Goal: Information Seeking & Learning: Learn about a topic

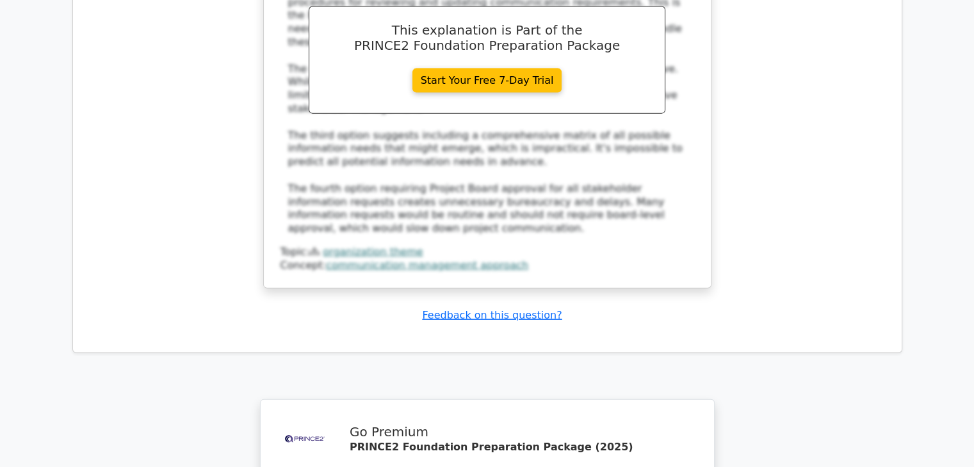
scroll to position [7822, 0]
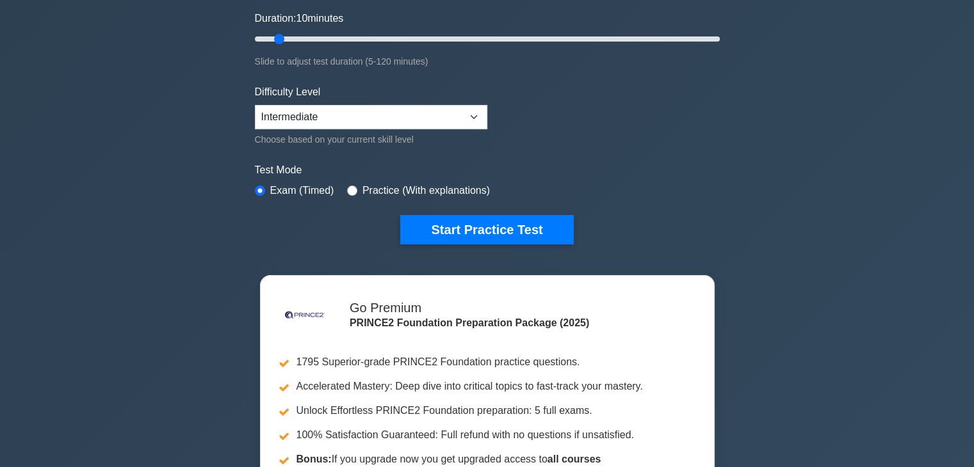
scroll to position [192, 0]
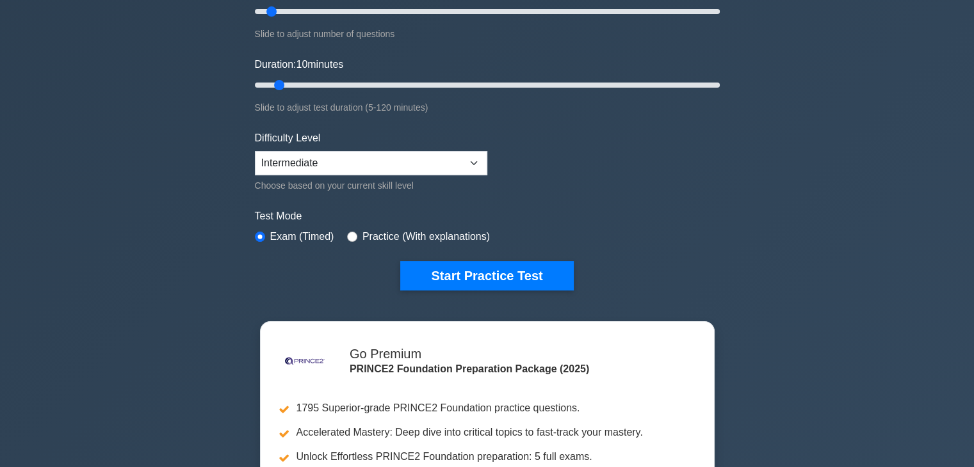
drag, startPoint x: 548, startPoint y: 266, endPoint x: 724, endPoint y: 259, distance: 176.2
click at [548, 266] on button "Start Practice Test" at bounding box center [486, 275] width 173 height 29
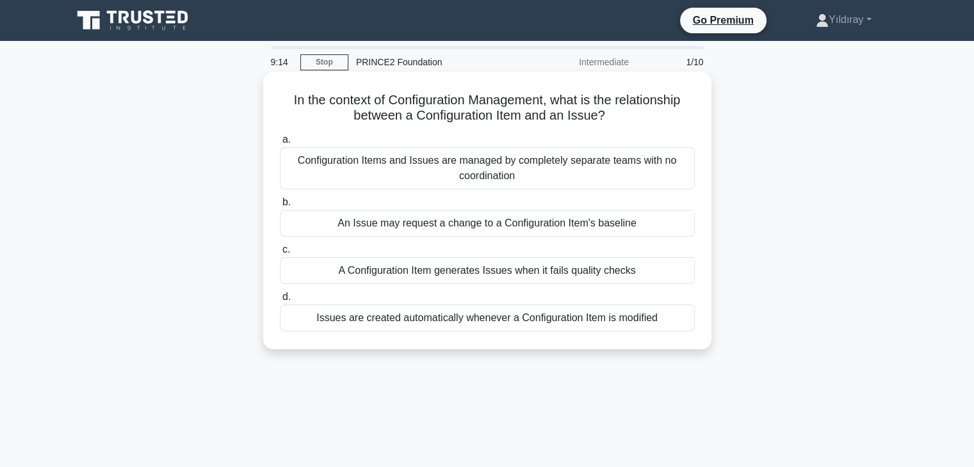
click at [597, 223] on div "An Issue may request a change to a Configuration Item's baseline" at bounding box center [487, 223] width 415 height 27
click at [280, 207] on input "b. An Issue may request a change to a Configuration Item's baseline" at bounding box center [280, 202] width 0 height 8
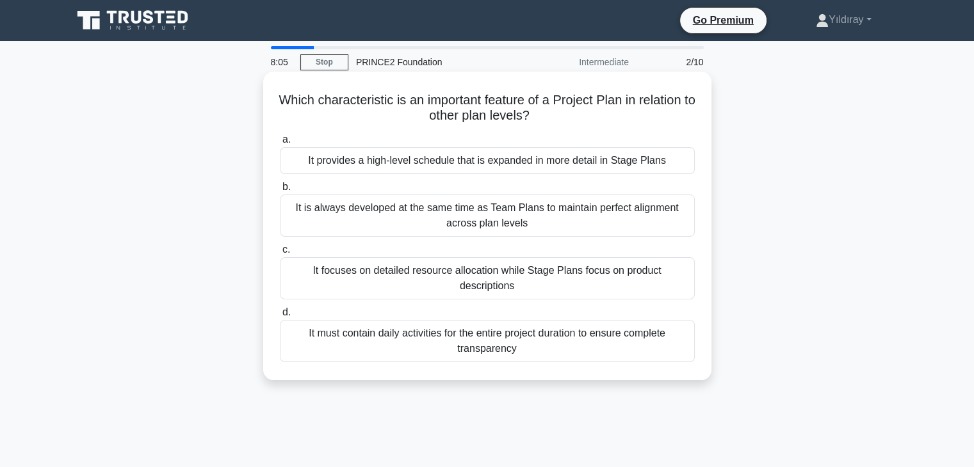
click at [640, 167] on div "It provides a high-level schedule that is expanded in more detail in Stage Plans" at bounding box center [487, 160] width 415 height 27
click at [280, 144] on input "a. It provides a high-level schedule that is expanded in more detail in Stage P…" at bounding box center [280, 140] width 0 height 8
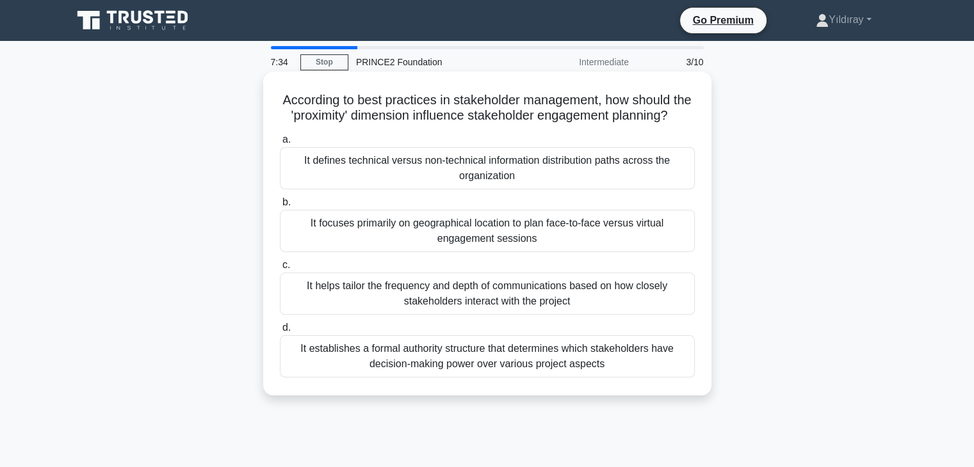
click at [635, 310] on div "It helps tailor the frequency and depth of communications based on how closely …" at bounding box center [487, 294] width 415 height 42
click at [280, 269] on input "c. It helps tailor the frequency and depth of communications based on how close…" at bounding box center [280, 265] width 0 height 8
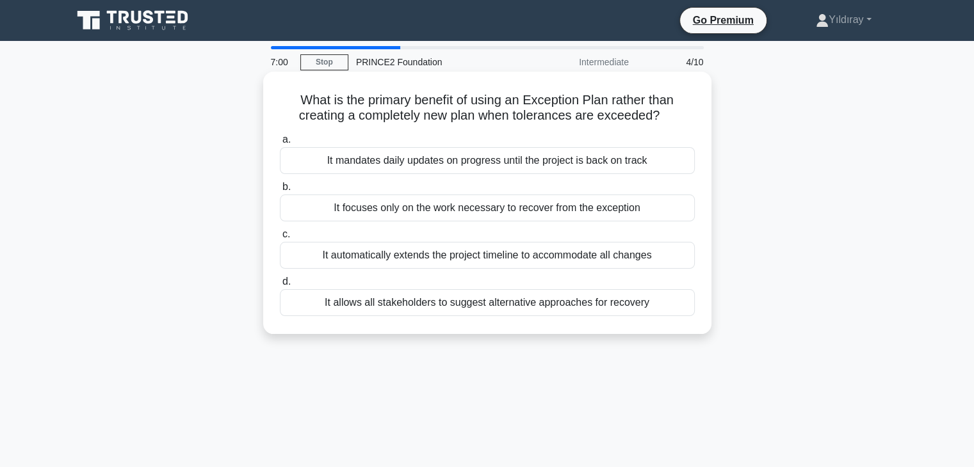
click at [632, 208] on div "It focuses only on the work necessary to recover from the exception" at bounding box center [487, 208] width 415 height 27
click at [280, 191] on input "b. It focuses only on the work necessary to recover from the exception" at bounding box center [280, 187] width 0 height 8
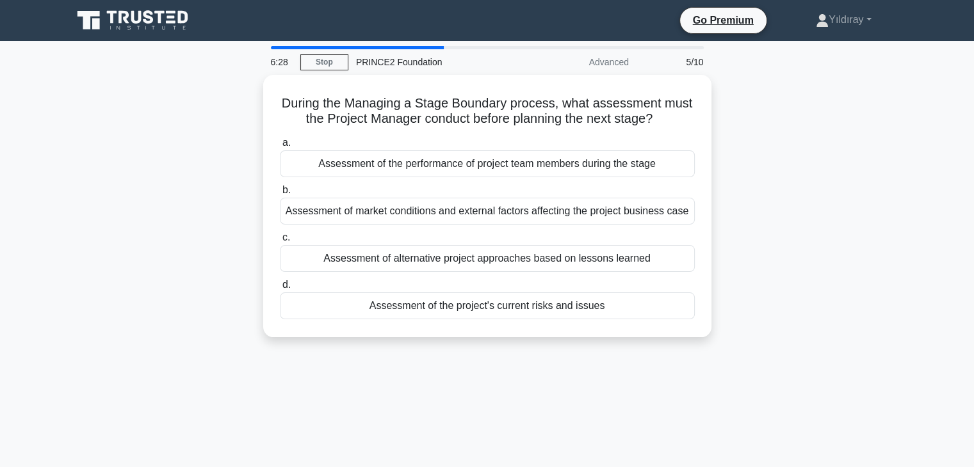
click at [755, 196] on div "During the Managing a Stage Boundary process, what assessment must the Project …" at bounding box center [487, 214] width 845 height 278
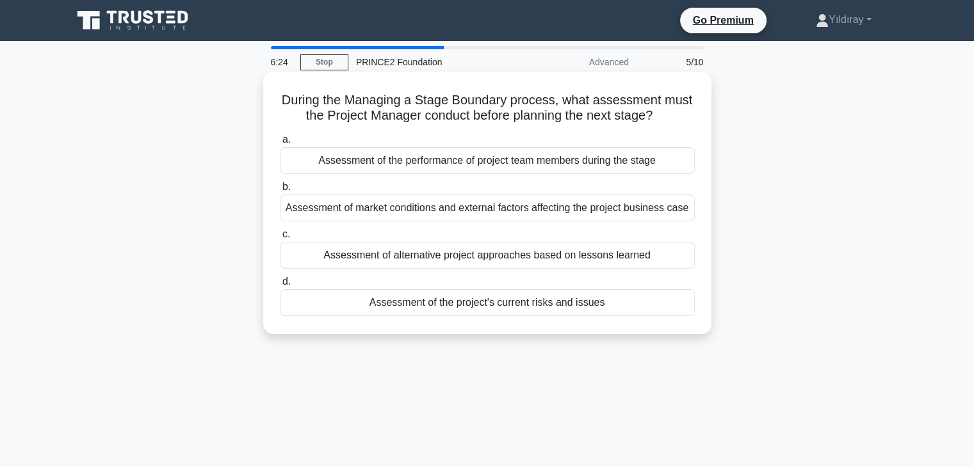
click at [562, 302] on div "Assessment of the project's current risks and issues" at bounding box center [487, 302] width 415 height 27
click at [280, 286] on input "d. Assessment of the project's current risks and issues" at bounding box center [280, 282] width 0 height 8
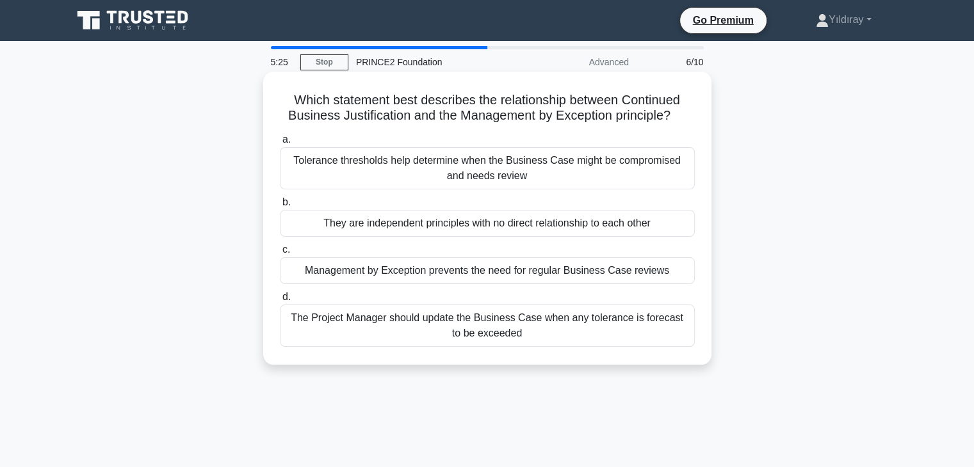
click at [590, 159] on div "Tolerance thresholds help determine when the Business Case might be compromised…" at bounding box center [487, 168] width 415 height 42
click at [280, 144] on input "a. Tolerance thresholds help determine when the Business Case might be compromi…" at bounding box center [280, 140] width 0 height 8
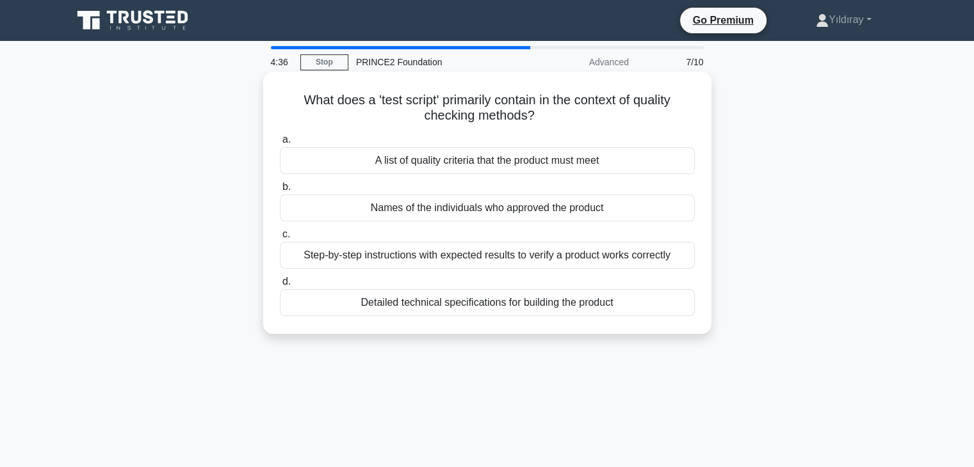
click at [596, 162] on div "A list of quality criteria that the product must meet" at bounding box center [487, 160] width 415 height 27
click at [280, 144] on input "a. A list of quality criteria that the product must meet" at bounding box center [280, 140] width 0 height 8
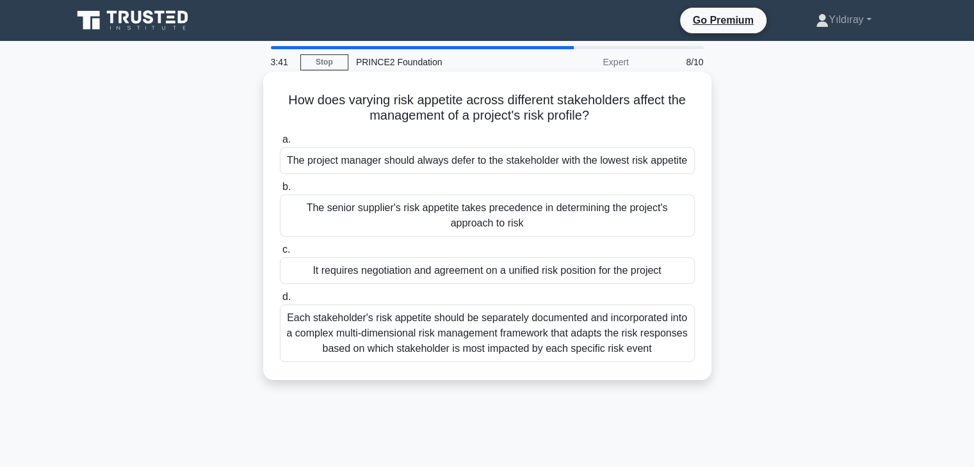
click at [607, 275] on div "It requires negotiation and agreement on a unified risk position for the project" at bounding box center [487, 270] width 415 height 27
click at [280, 254] on input "c. It requires negotiation and agreement on a unified risk position for the pro…" at bounding box center [280, 250] width 0 height 8
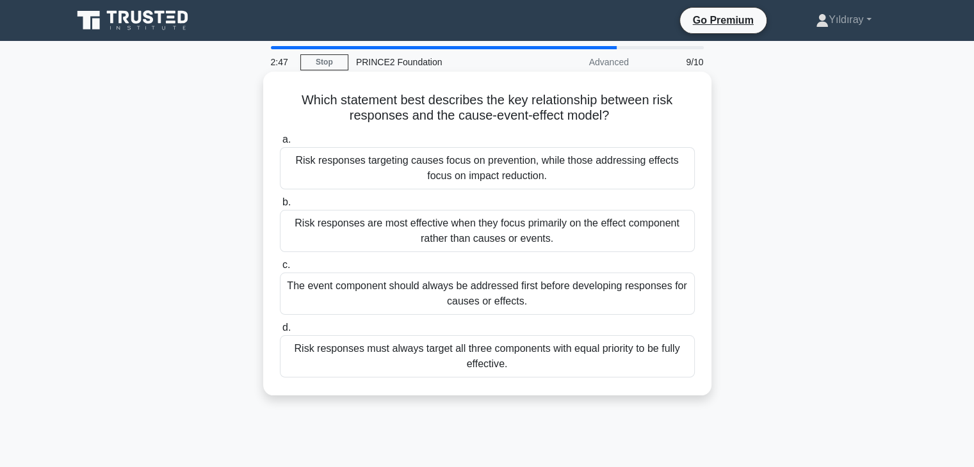
click at [602, 168] on div "Risk responses targeting causes focus on prevention, while those addressing eff…" at bounding box center [487, 168] width 415 height 42
click at [280, 144] on input "a. Risk responses targeting causes focus on prevention, while those addressing …" at bounding box center [280, 140] width 0 height 8
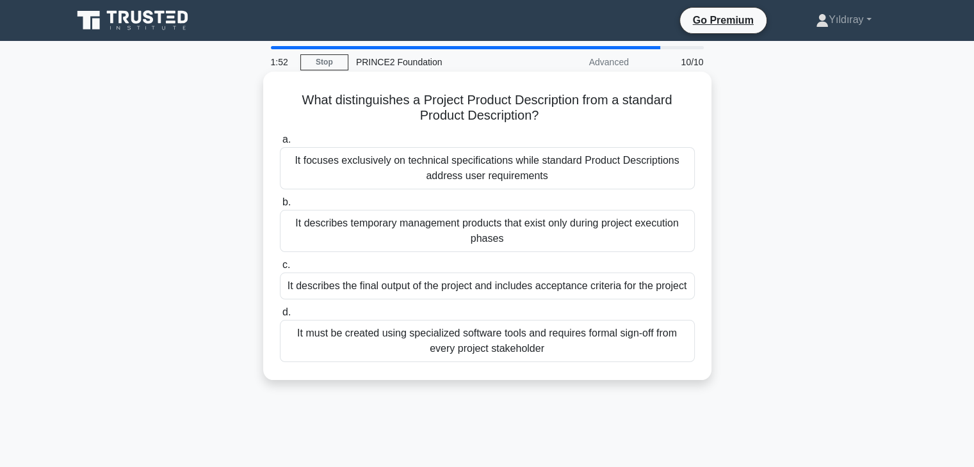
click at [629, 285] on div "It describes the final output of the project and includes acceptance criteria f…" at bounding box center [487, 286] width 415 height 27
click at [280, 269] on input "c. It describes the final output of the project and includes acceptance criteri…" at bounding box center [280, 265] width 0 height 8
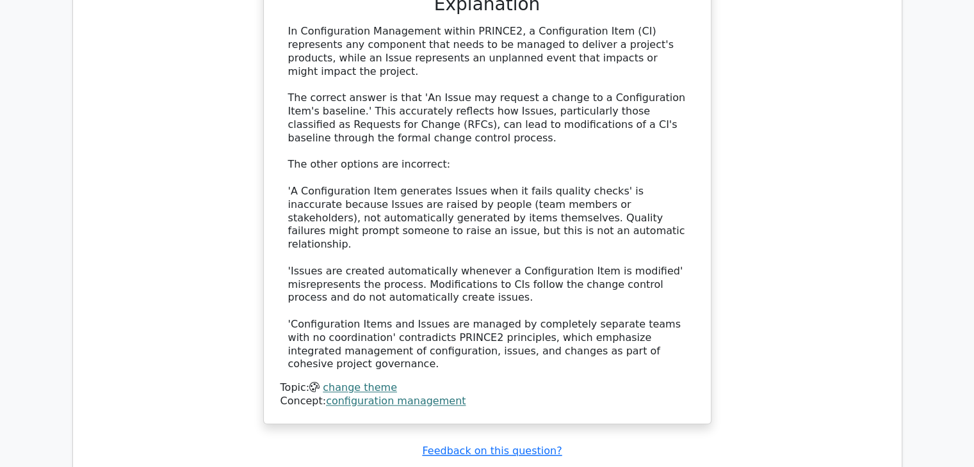
scroll to position [1459, 0]
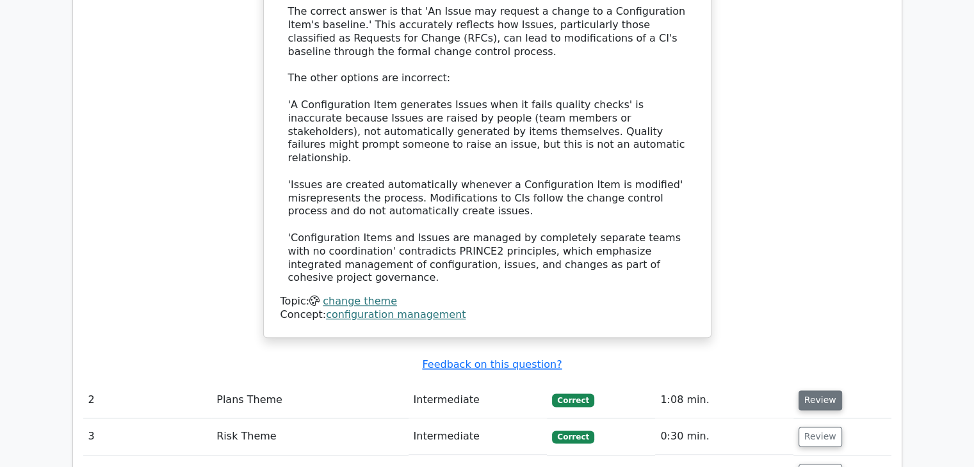
click at [818, 390] on button "Review" at bounding box center [820, 400] width 44 height 20
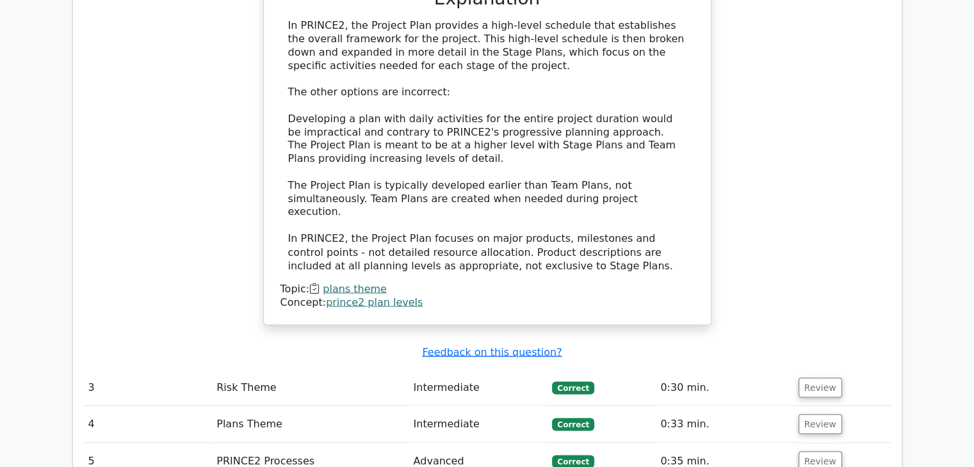
scroll to position [2202, 0]
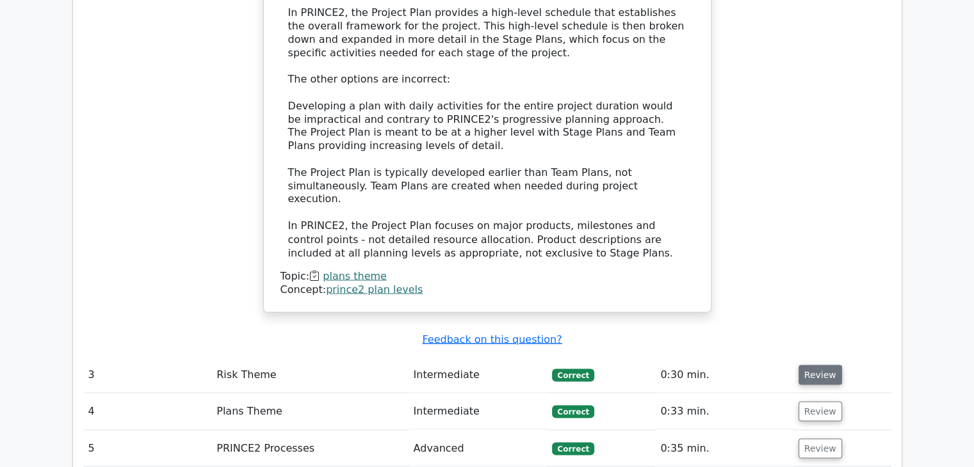
click at [817, 365] on button "Review" at bounding box center [820, 375] width 44 height 20
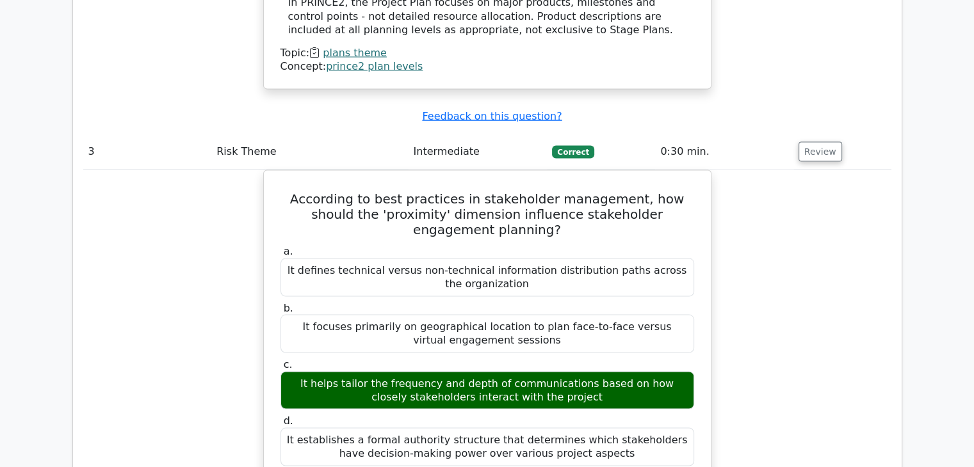
scroll to position [2432, 0]
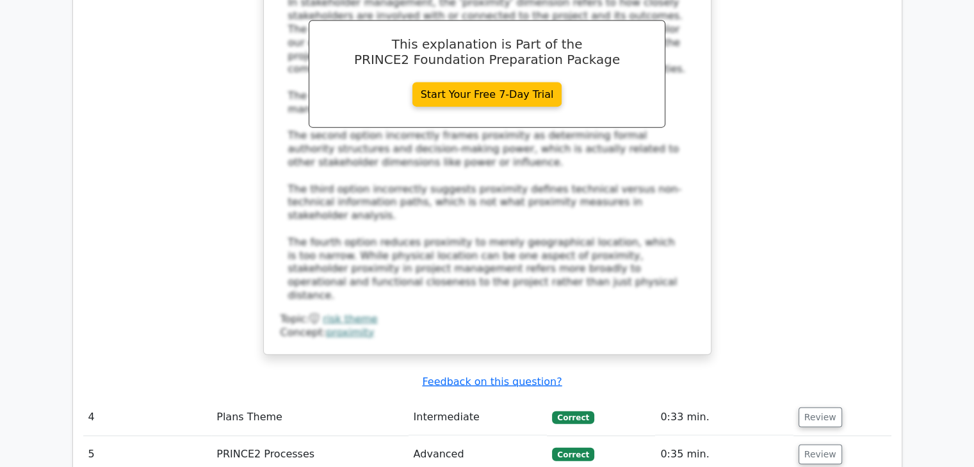
scroll to position [2970, 0]
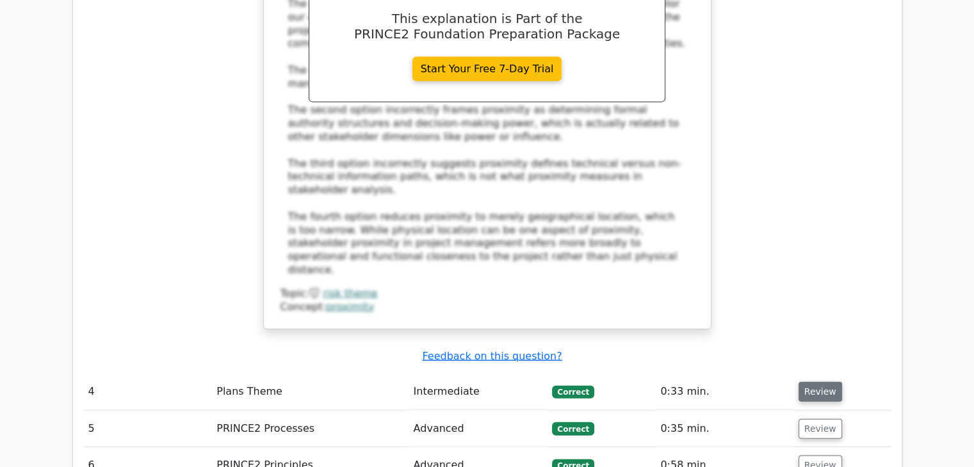
click at [817, 382] on button "Review" at bounding box center [820, 392] width 44 height 20
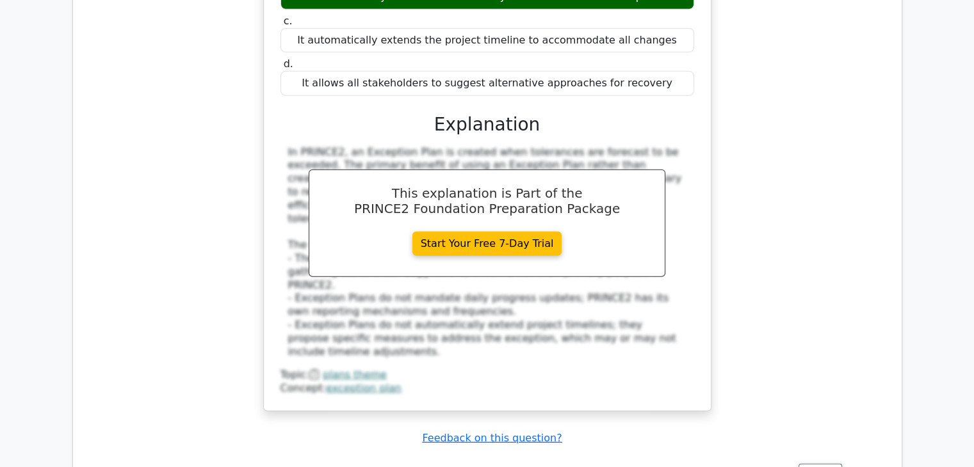
scroll to position [3534, 0]
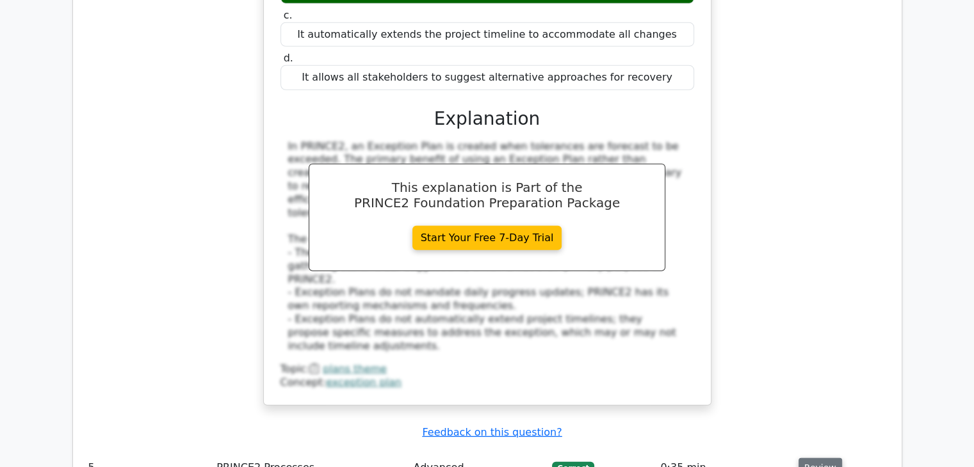
click at [812, 458] on button "Review" at bounding box center [820, 468] width 44 height 20
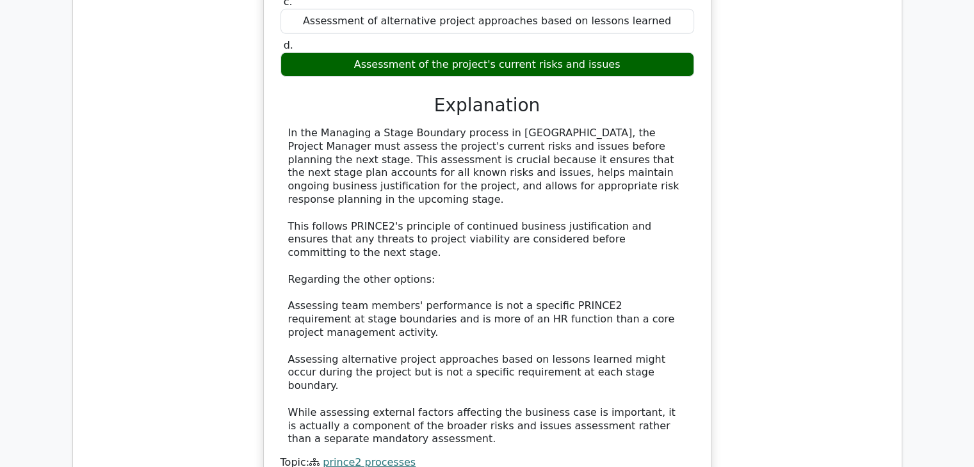
scroll to position [4225, 0]
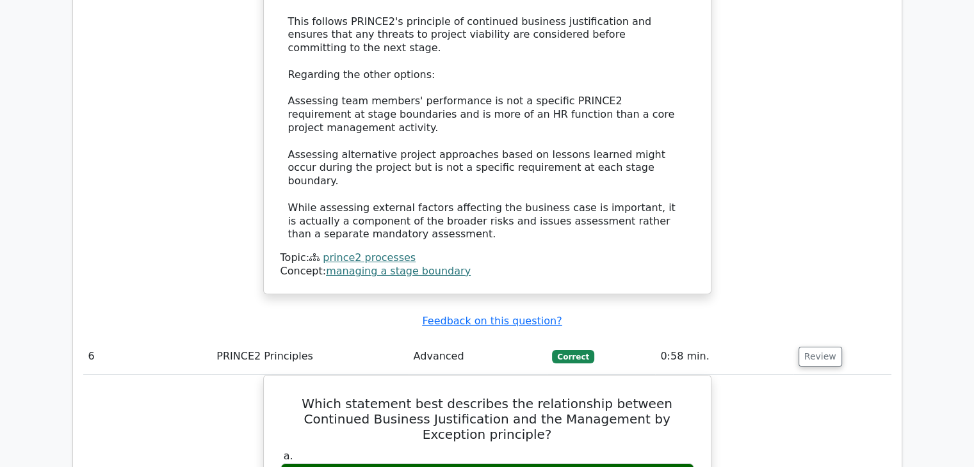
scroll to position [4430, 0]
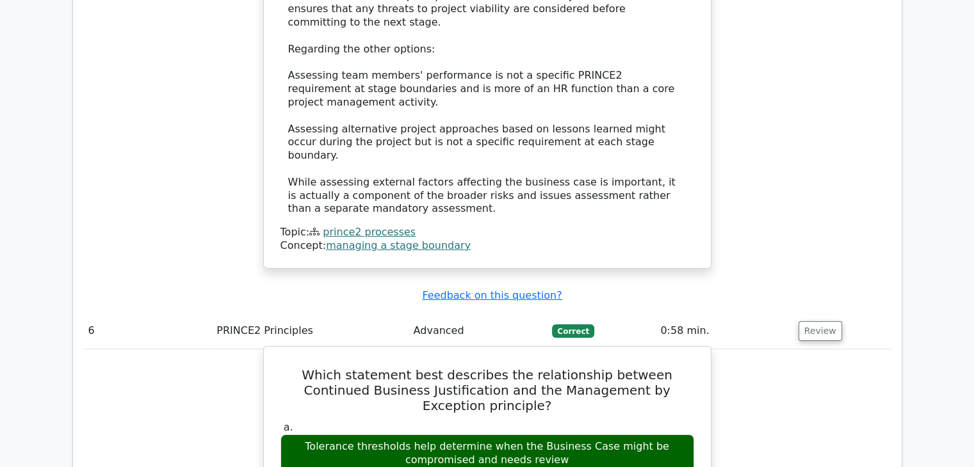
drag, startPoint x: 294, startPoint y: 120, endPoint x: 433, endPoint y: 118, distance: 138.9
click at [433, 435] on div "Tolerance thresholds help determine when the Business Case might be compromised…" at bounding box center [487, 454] width 414 height 38
drag, startPoint x: 292, startPoint y: 115, endPoint x: 566, endPoint y: 127, distance: 274.2
click at [566, 435] on div "Tolerance thresholds help determine when the Business Case might be compromised…" at bounding box center [487, 454] width 414 height 38
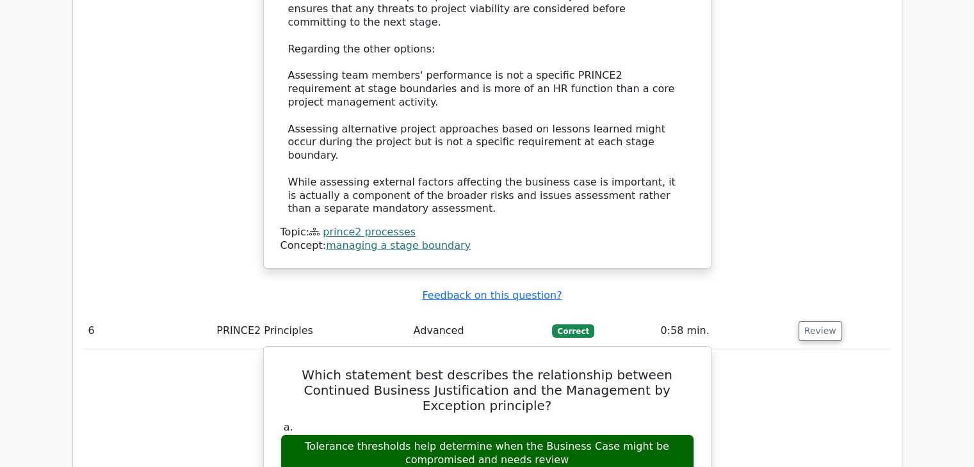
copy div "Tolerance thresholds help determine when the Business Case might be compromised…"
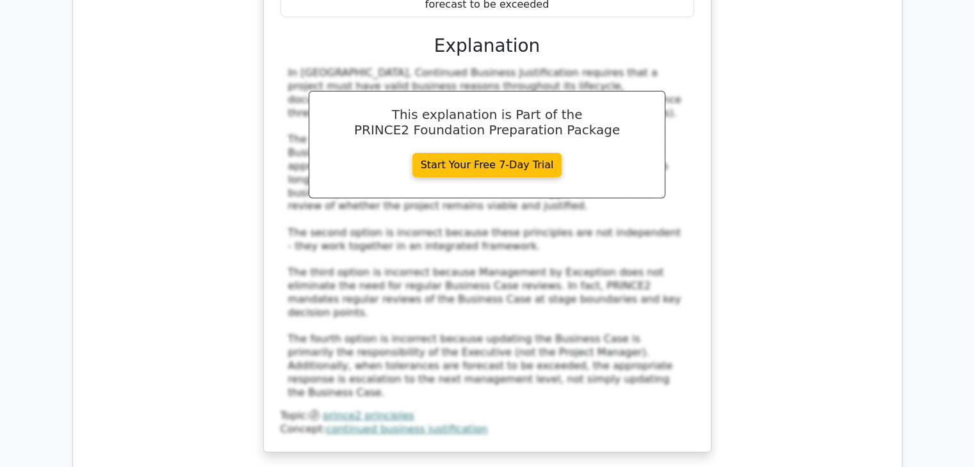
scroll to position [5070, 0]
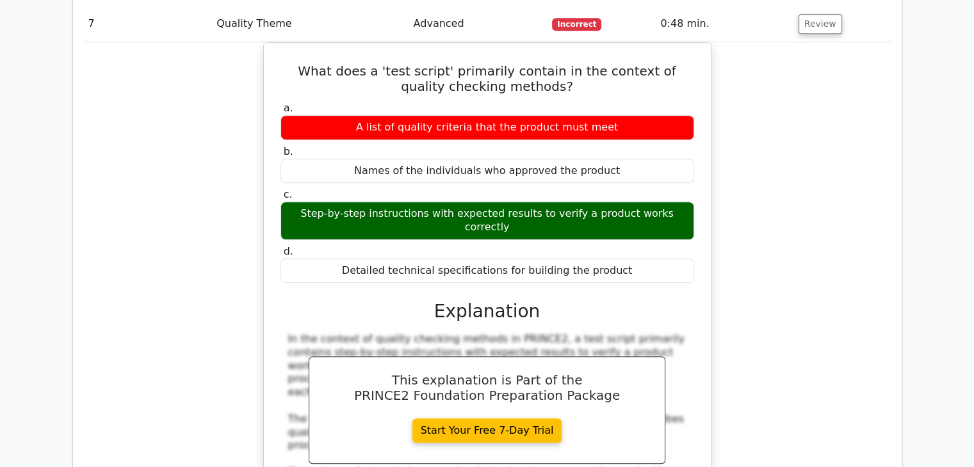
scroll to position [5582, 0]
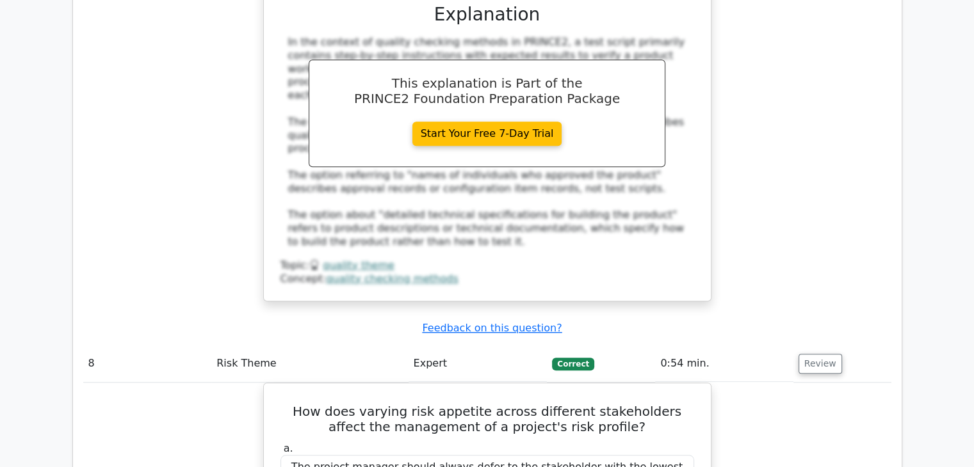
scroll to position [5838, 0]
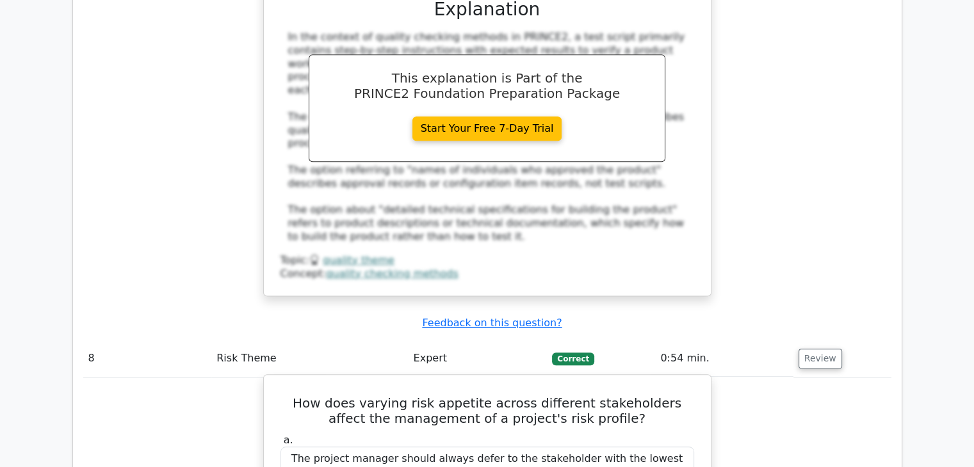
drag, startPoint x: 288, startPoint y: 275, endPoint x: 615, endPoint y: 284, distance: 327.2
copy div "In PRINCE2, when stakeholders have varying risk appetites, the proper approach …"
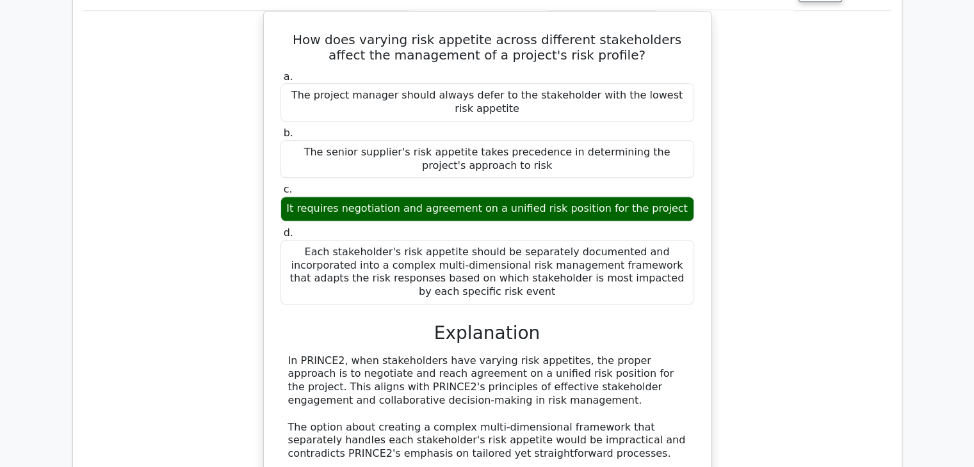
scroll to position [6158, 0]
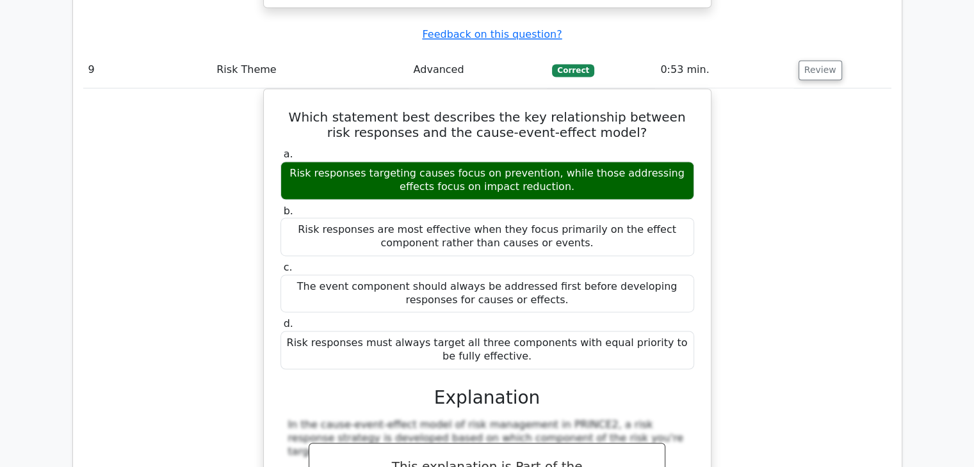
scroll to position [6862, 0]
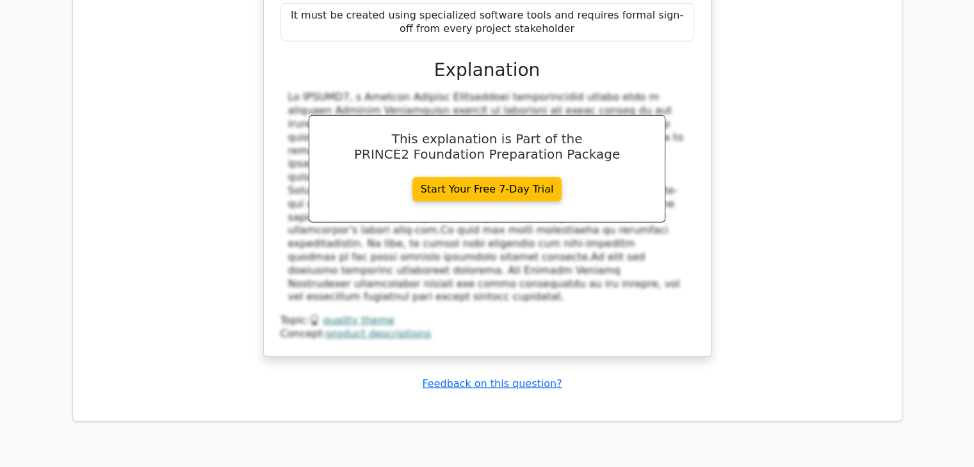
scroll to position [7950, 0]
